Goal: Task Accomplishment & Management: Manage account settings

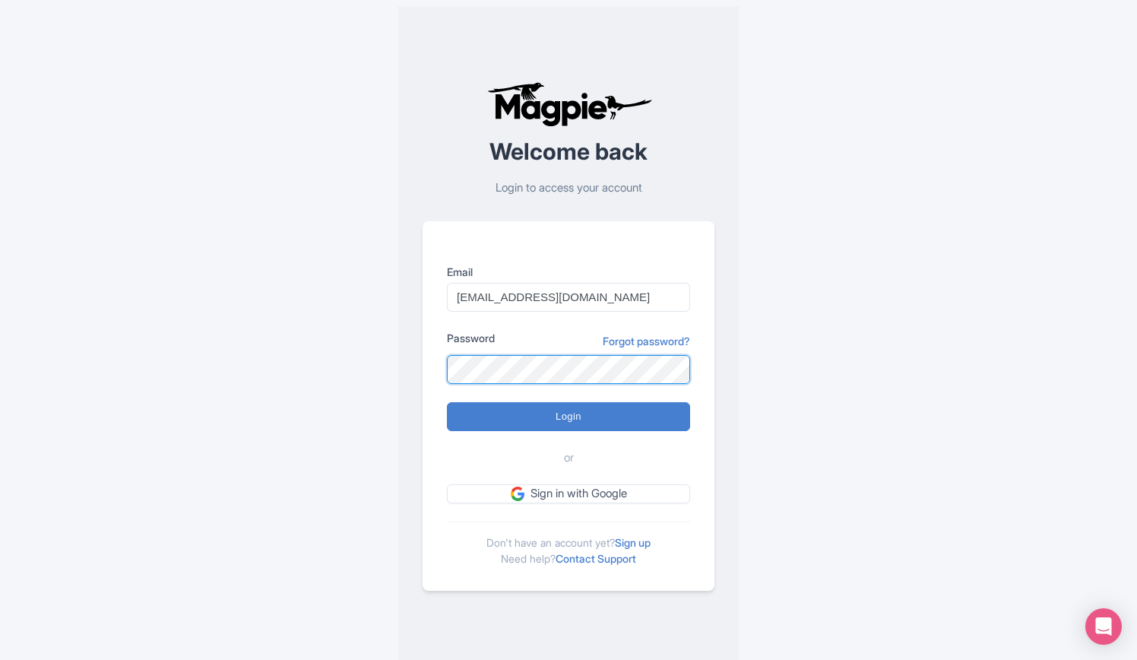
click at [447, 402] on input "Login" at bounding box center [568, 416] width 243 height 29
type input "Logging in..."
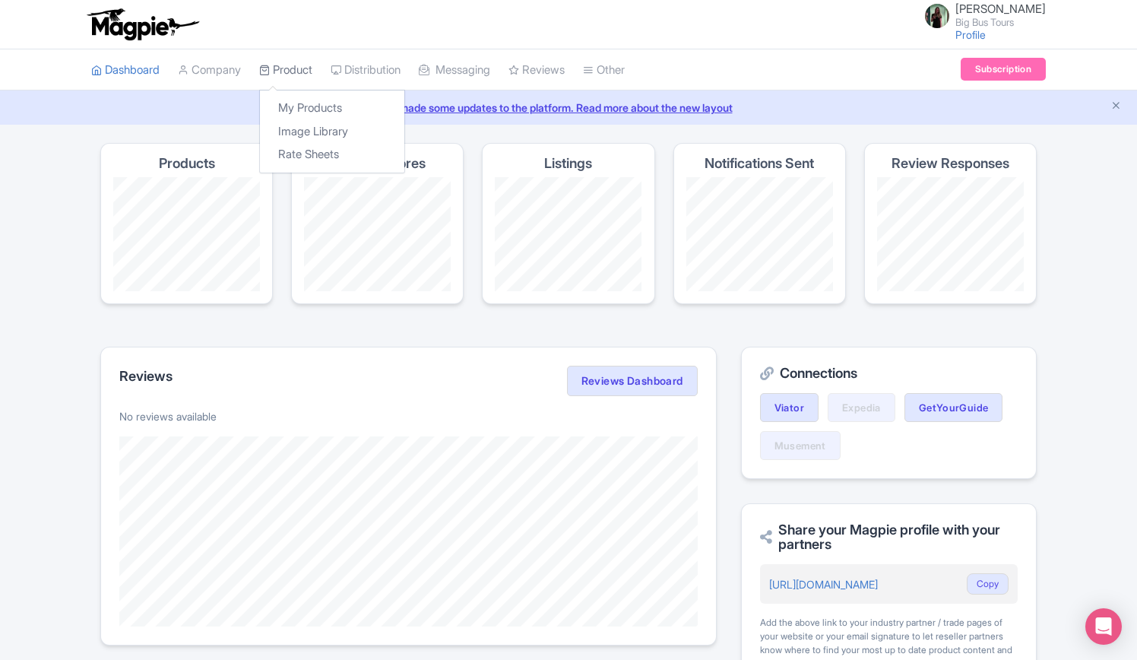
click at [298, 65] on link "Product" at bounding box center [285, 70] width 53 height 42
click at [321, 106] on link "My Products" at bounding box center [332, 109] width 144 height 24
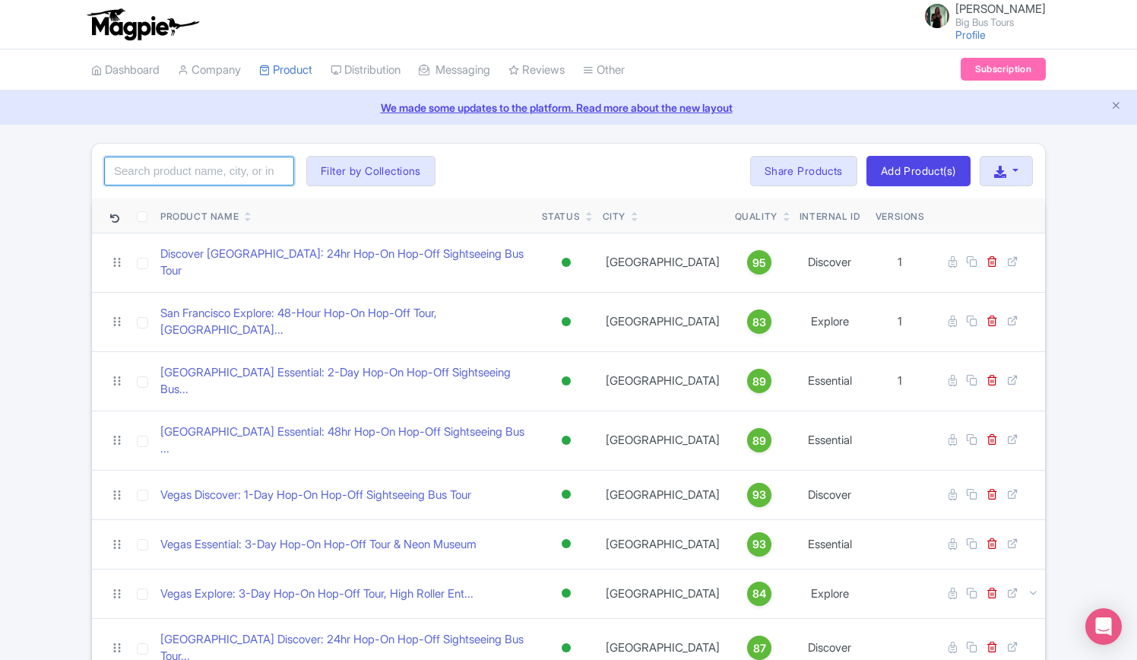
click at [246, 176] on input "search" at bounding box center [199, 171] width 190 height 29
click button "Search" at bounding box center [0, 0] width 0 height 0
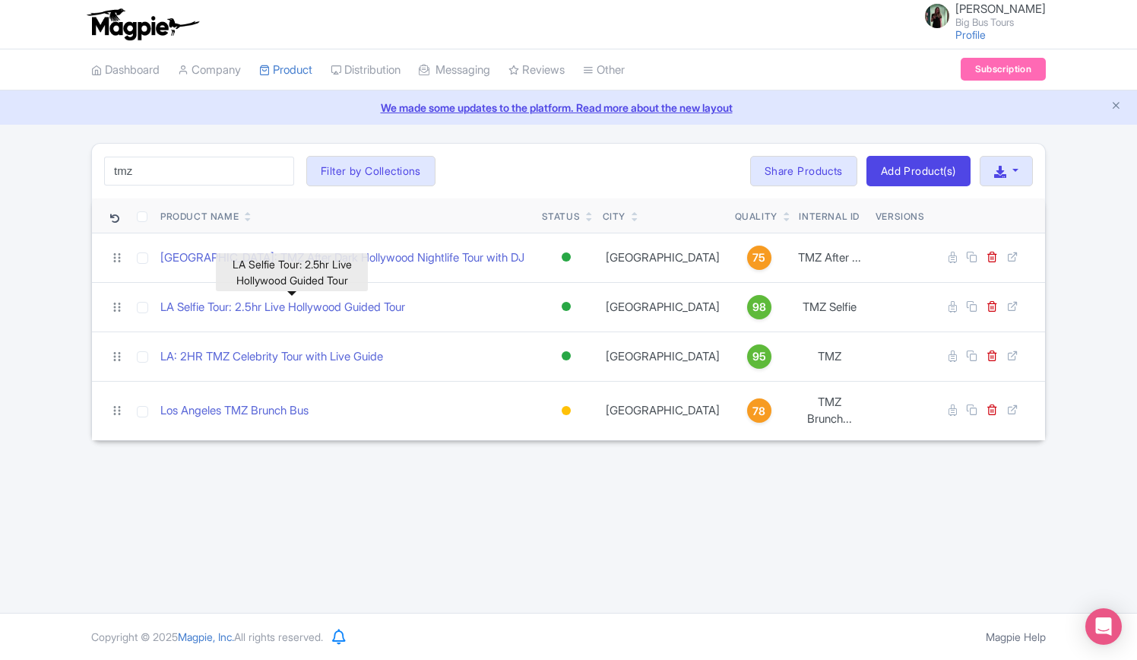
click at [468, 198] on th "Product Name" at bounding box center [345, 215] width 382 height 35
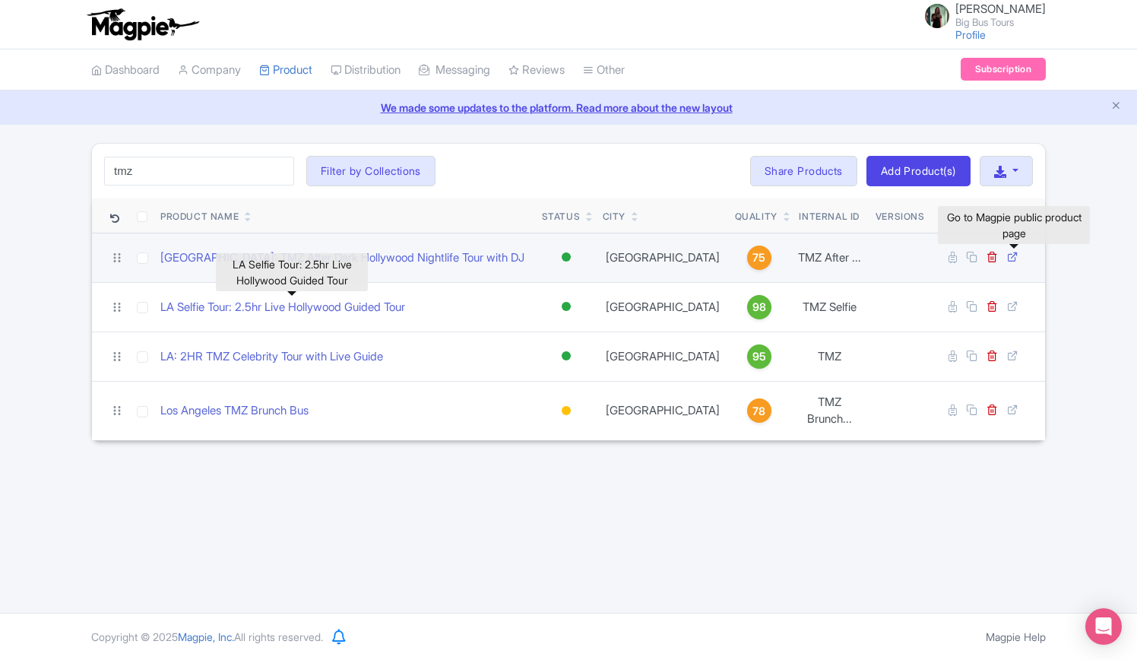
click at [1017, 258] on icon at bounding box center [1012, 256] width 11 height 11
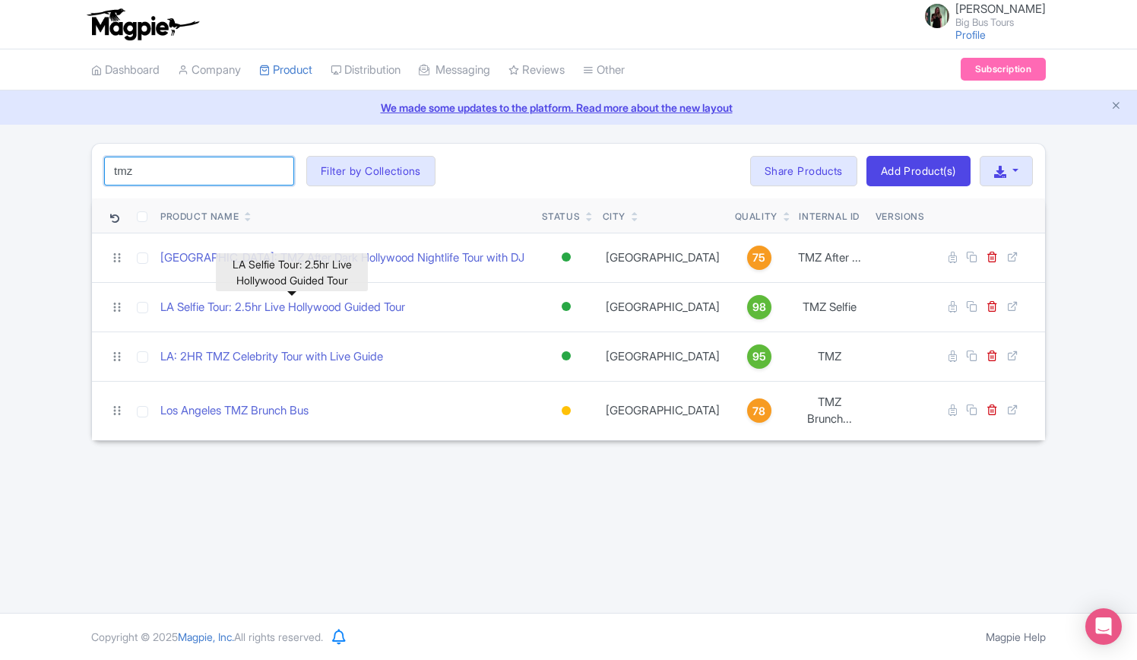
drag, startPoint x: 187, startPoint y: 166, endPoint x: 38, endPoint y: 163, distance: 149.0
click at [38, 163] on div "tmz Search Filter by Collections [PERSON_NAME] License [PERSON_NAME] Combos Cor…" at bounding box center [568, 292] width 1137 height 298
type input "[PERSON_NAME]"
click button "Search" at bounding box center [0, 0] width 0 height 0
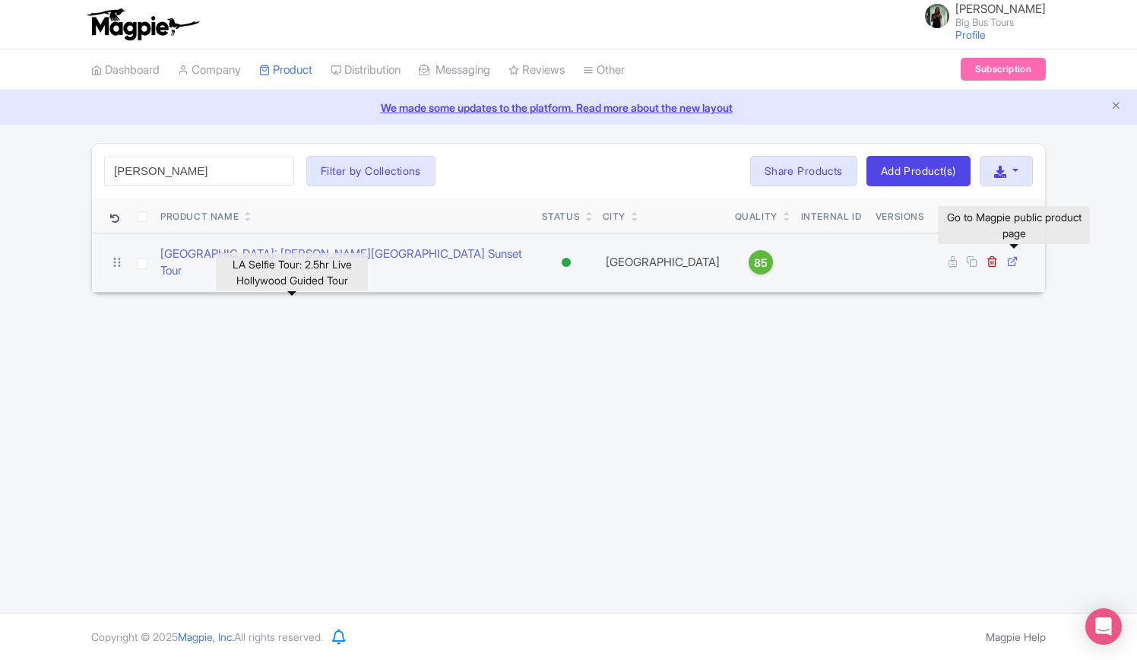
click at [1012, 262] on link at bounding box center [1014, 262] width 14 height 14
